Goal: Transaction & Acquisition: Book appointment/travel/reservation

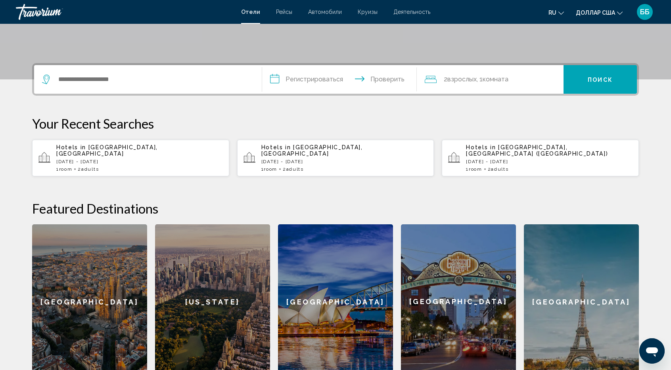
scroll to position [278, 0]
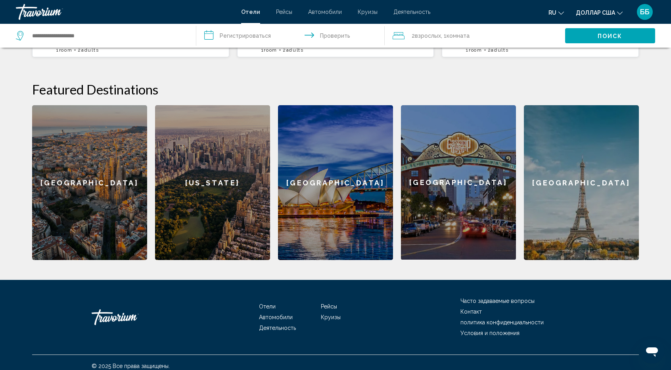
click at [114, 192] on div "[GEOGRAPHIC_DATA]" at bounding box center [89, 182] width 115 height 155
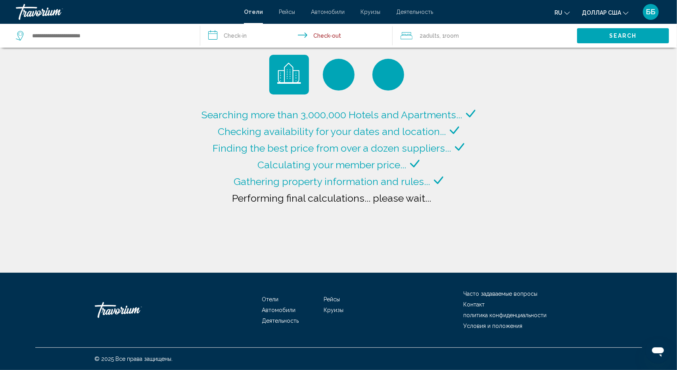
type input "**********"
